Goal: Transaction & Acquisition: Purchase product/service

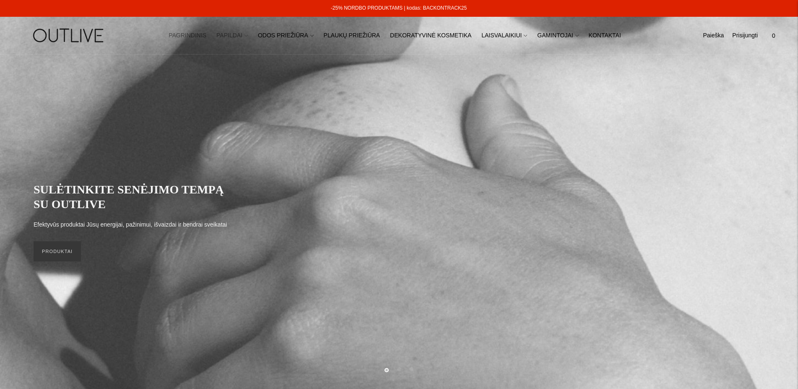
click at [246, 36] on link "PAPILDAI" at bounding box center [231, 35] width 31 height 18
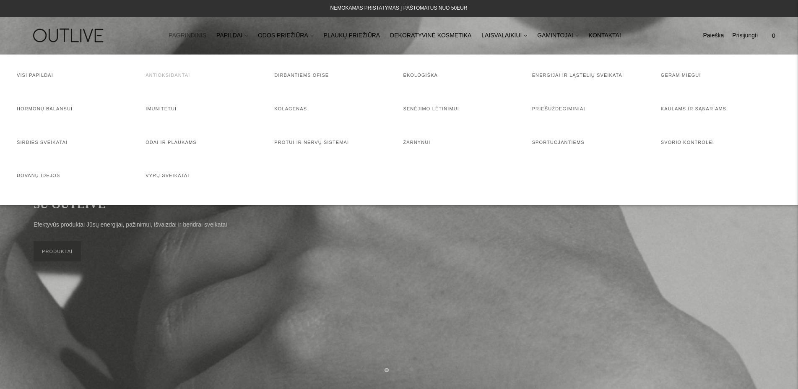
click at [181, 73] on link "Antioksidantai" at bounding box center [167, 75] width 44 height 5
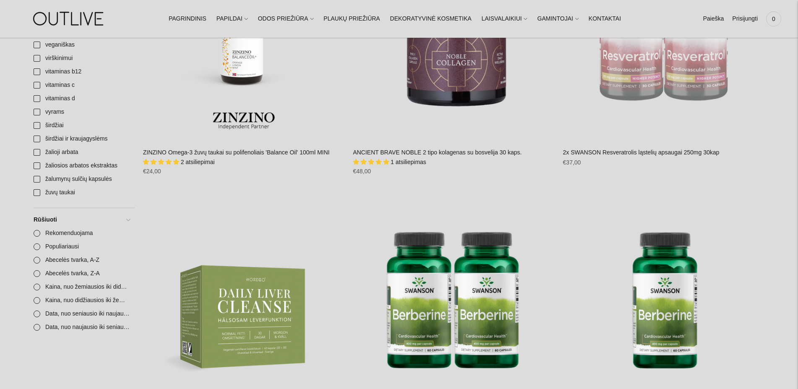
scroll to position [941, 0]
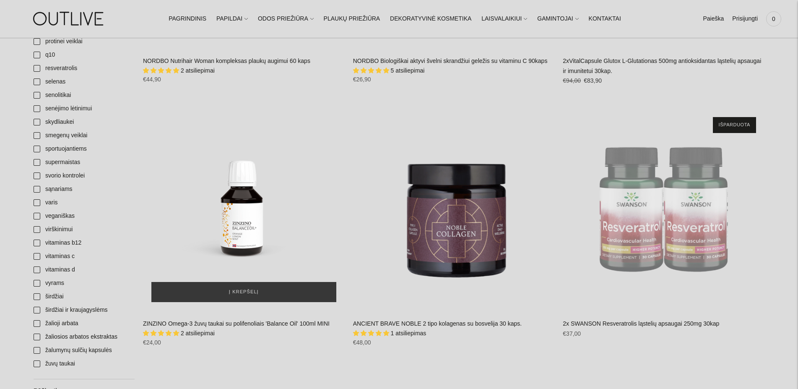
click at [260, 206] on img "ZINZINO Omega-3 žuvų taukai su polifenoliais 'Balance Oil' 100ml MINI\a" at bounding box center [244, 210] width 202 height 202
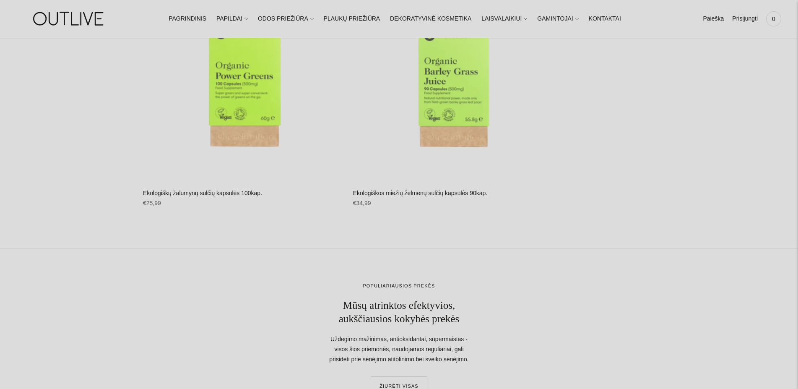
scroll to position [4277, 0]
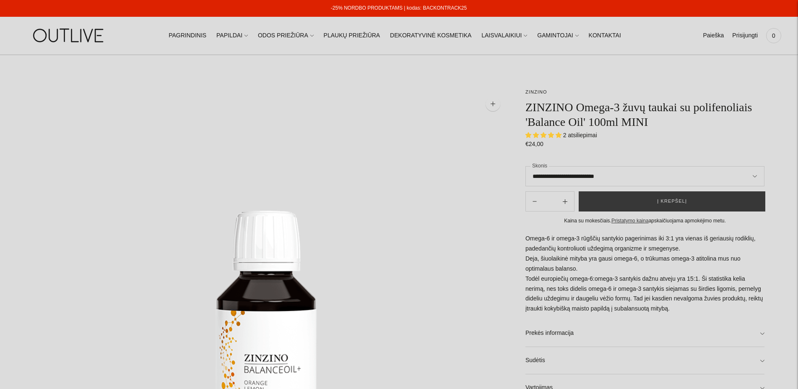
select select "**********"
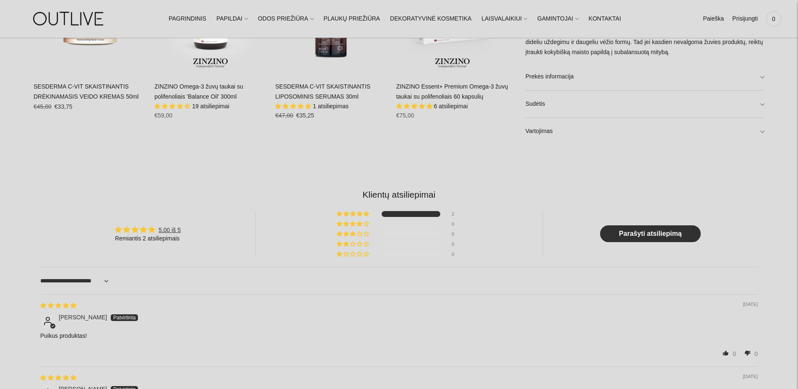
scroll to position [770, 0]
